Goal: Information Seeking & Learning: Learn about a topic

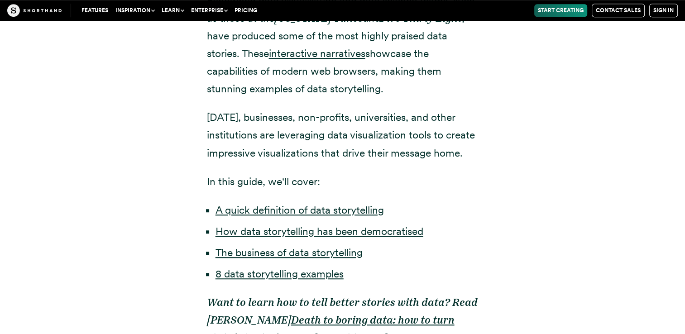
scroll to position [561, 0]
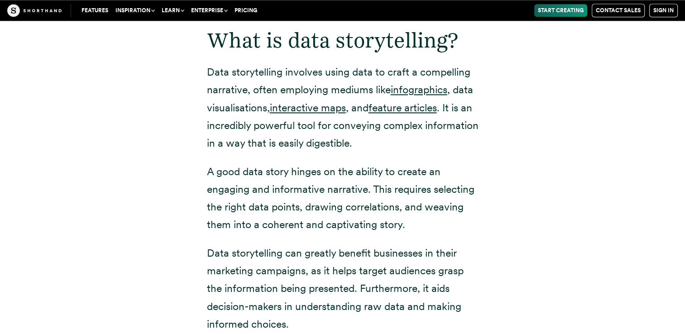
scroll to position [1122, 0]
click at [364, 186] on p "A good data story hinges on the ability to create an engaging and informative n…" at bounding box center [343, 198] width 272 height 71
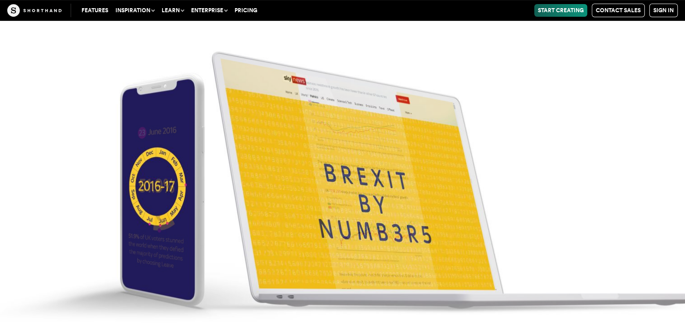
scroll to position [3693, 0]
click at [372, 188] on img at bounding box center [342, 167] width 685 height 334
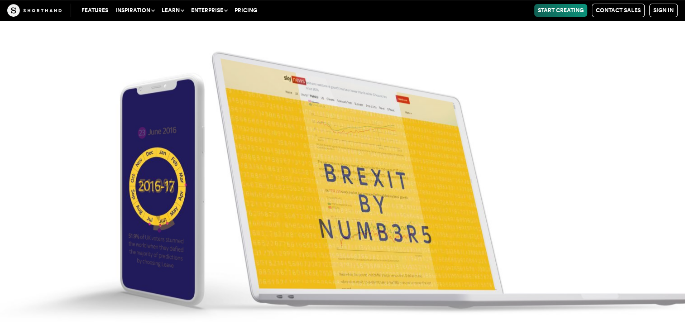
scroll to position [3729, 0]
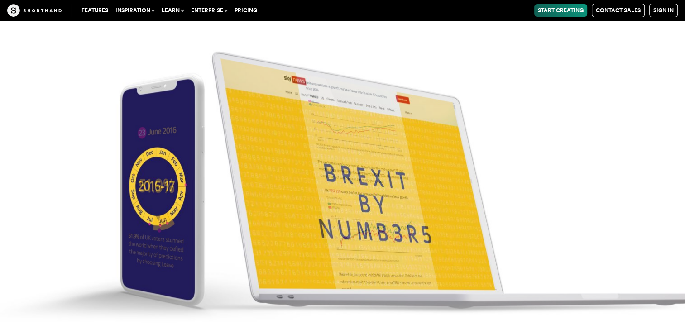
click at [567, 192] on img at bounding box center [342, 167] width 685 height 334
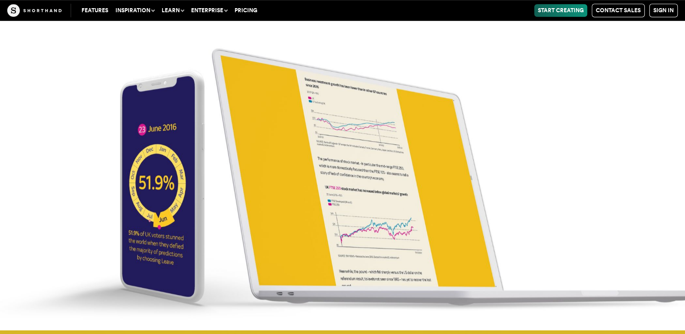
scroll to position [3963, 0]
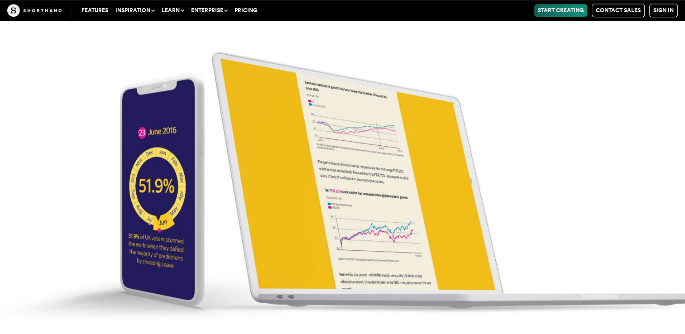
click at [372, 177] on img at bounding box center [342, 167] width 685 height 334
click at [421, 193] on img at bounding box center [342, 167] width 685 height 334
click at [366, 173] on img at bounding box center [342, 167] width 685 height 334
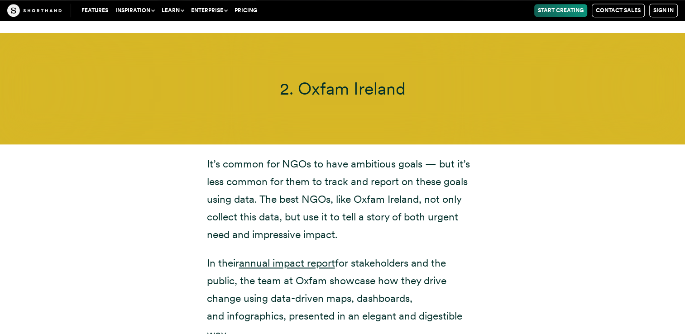
scroll to position [4312, 0]
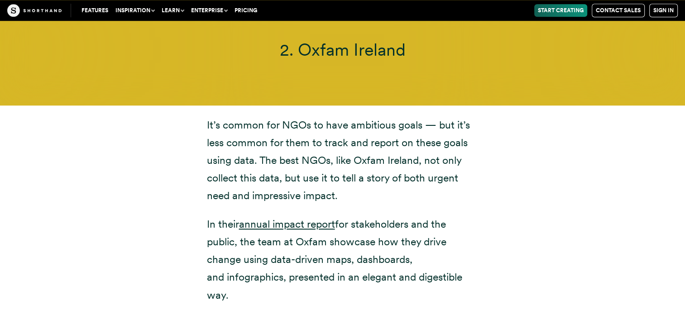
click at [661, 158] on div "It’s common for NGOs to have ambitious goals — but it’s less common for them to…" at bounding box center [342, 210] width 685 height 210
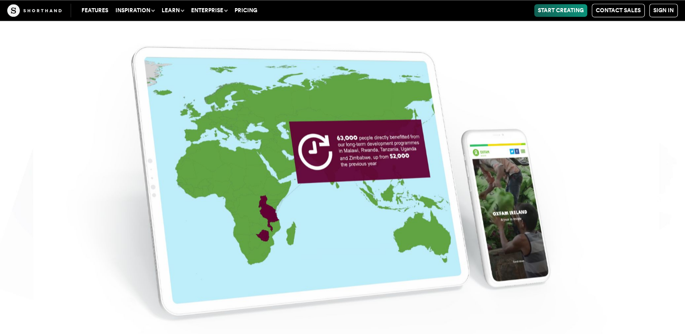
scroll to position [4656, 0]
click at [514, 180] on img at bounding box center [342, 167] width 685 height 334
click at [353, 174] on img at bounding box center [342, 167] width 685 height 334
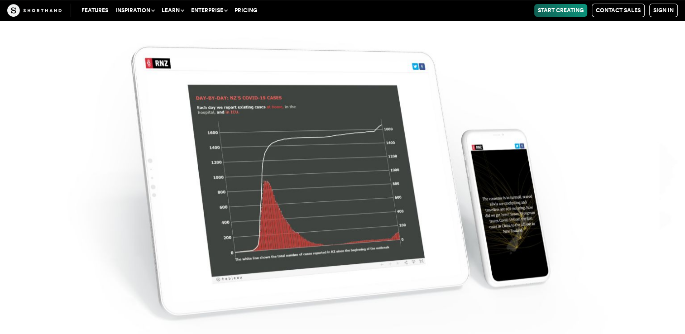
scroll to position [10842, 0]
